Goal: Transaction & Acquisition: Purchase product/service

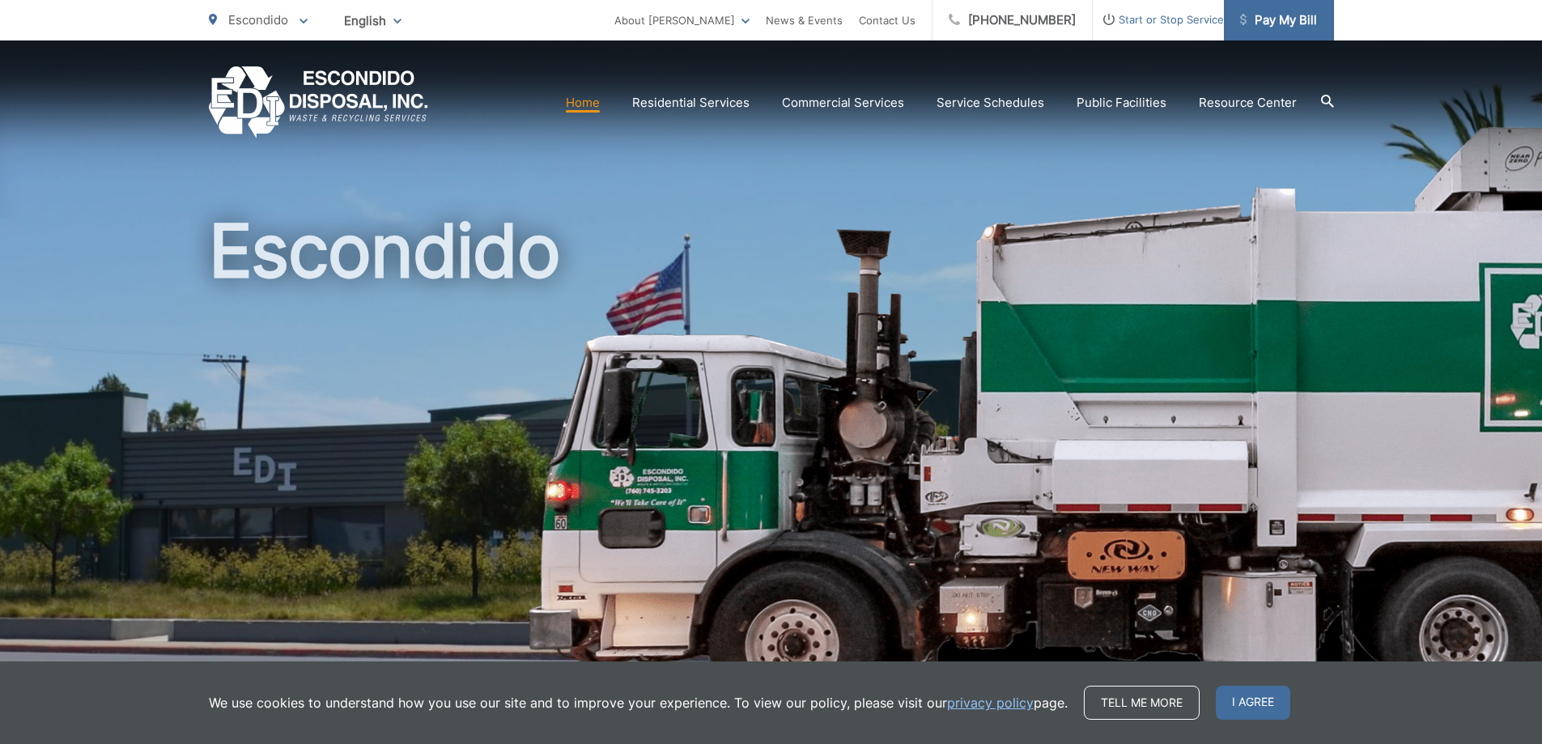
click at [1280, 23] on span "Pay My Bill" at bounding box center [1278, 20] width 77 height 19
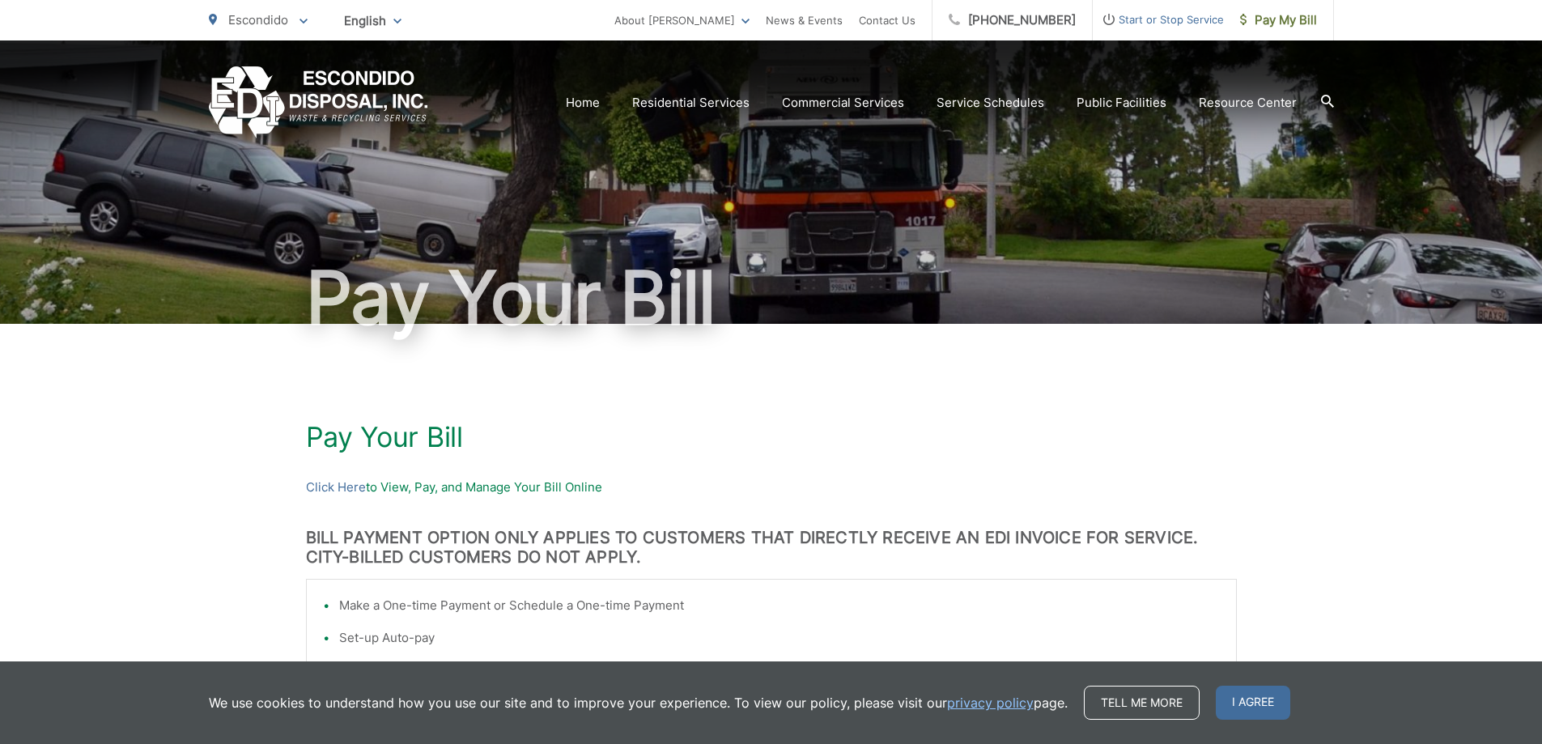
click at [407, 486] on p "Click Here to View, Pay, and Manage Your Bill Online" at bounding box center [771, 486] width 931 height 19
click at [388, 489] on p "Click Here to View, Pay, and Manage Your Bill Online" at bounding box center [771, 486] width 931 height 19
click at [337, 491] on link "Click Here" at bounding box center [336, 486] width 60 height 19
